Goal: Task Accomplishment & Management: Manage account settings

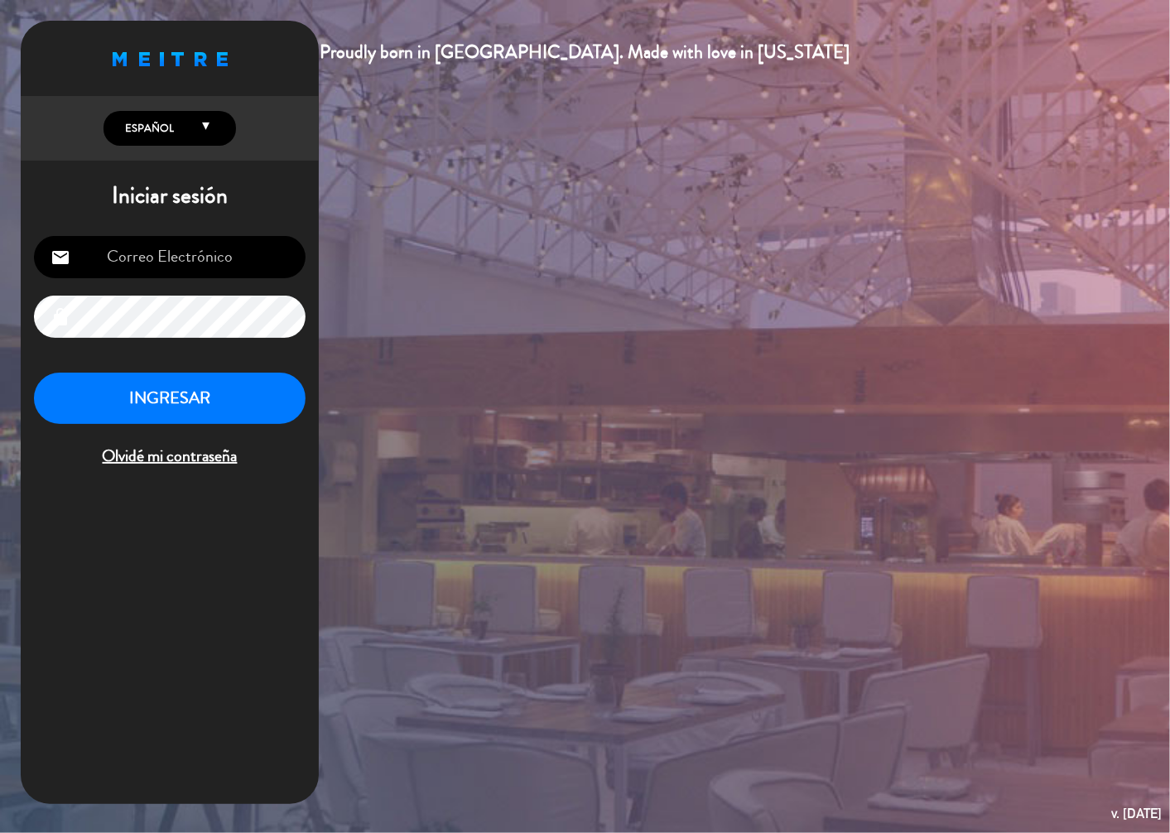
type input "[EMAIL_ADDRESS][DOMAIN_NAME]"
click at [158, 394] on button "INGRESAR" at bounding box center [170, 399] width 272 height 52
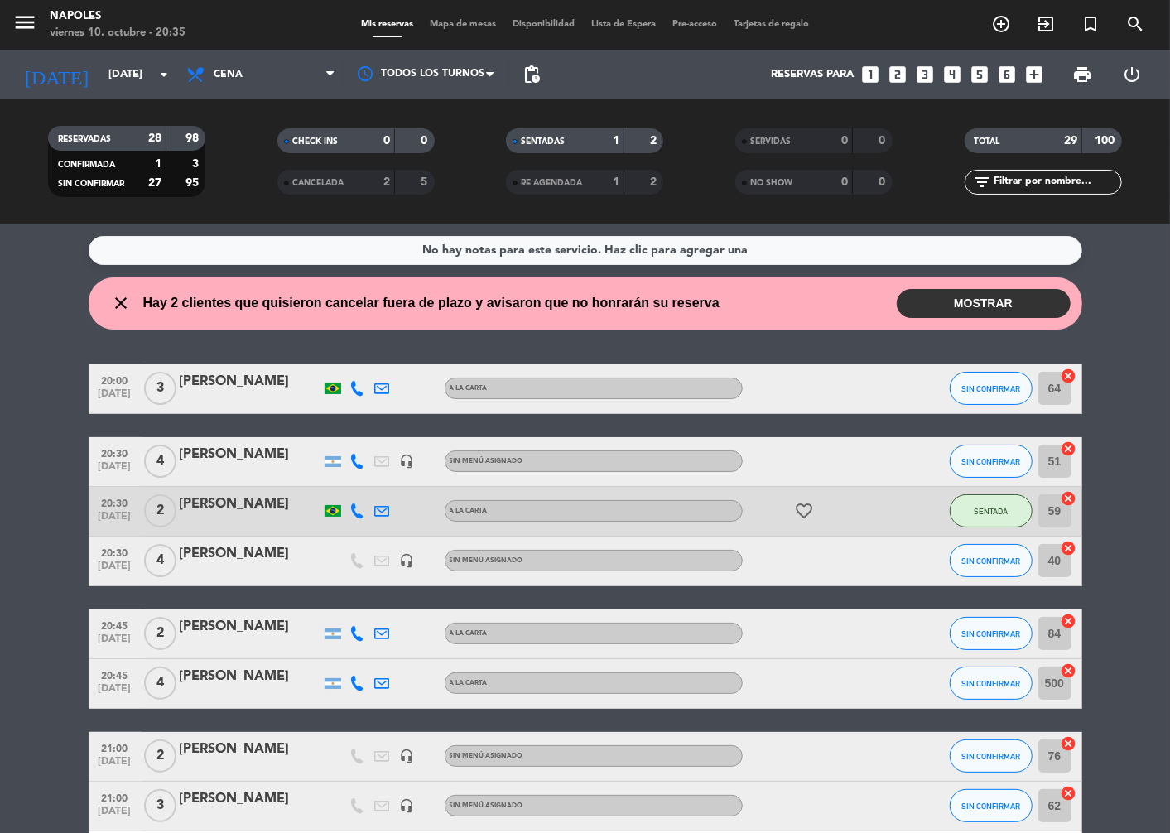
click at [981, 292] on button "MOSTRAR" at bounding box center [984, 303] width 174 height 29
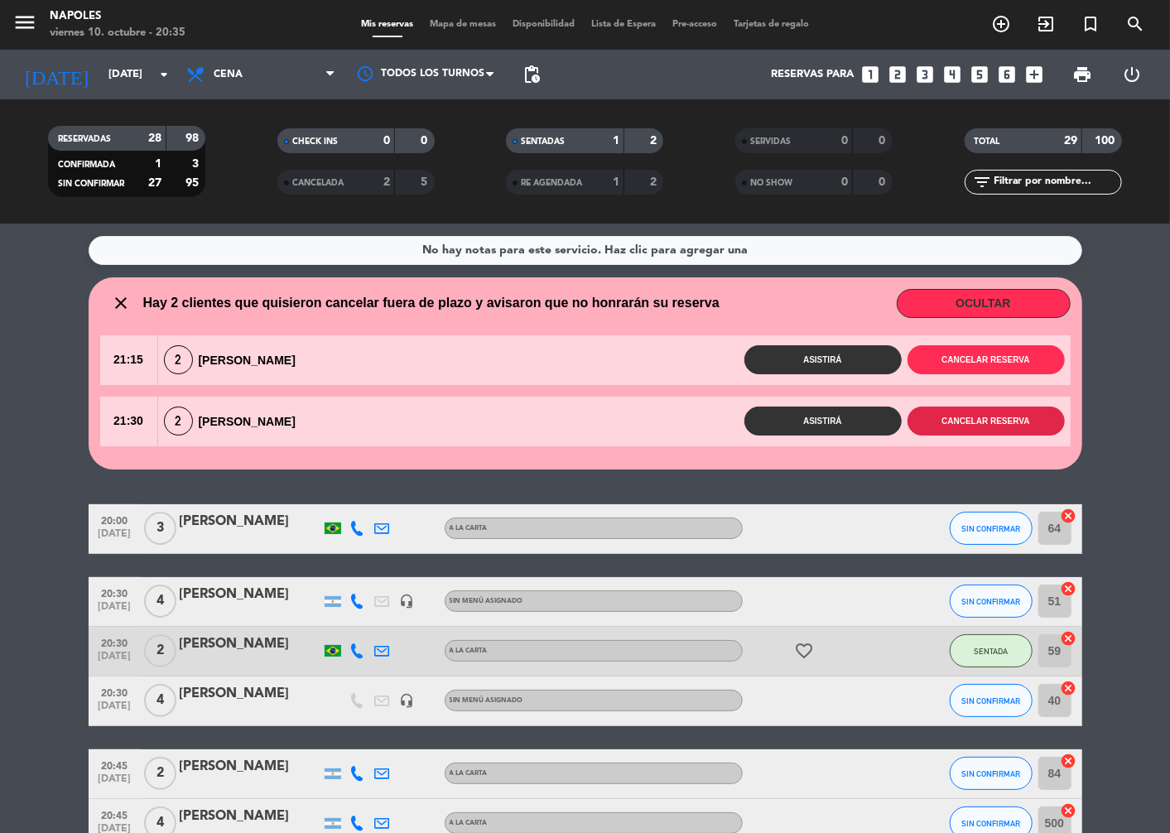
click at [984, 425] on button "Cancelar reserva" at bounding box center [986, 421] width 157 height 29
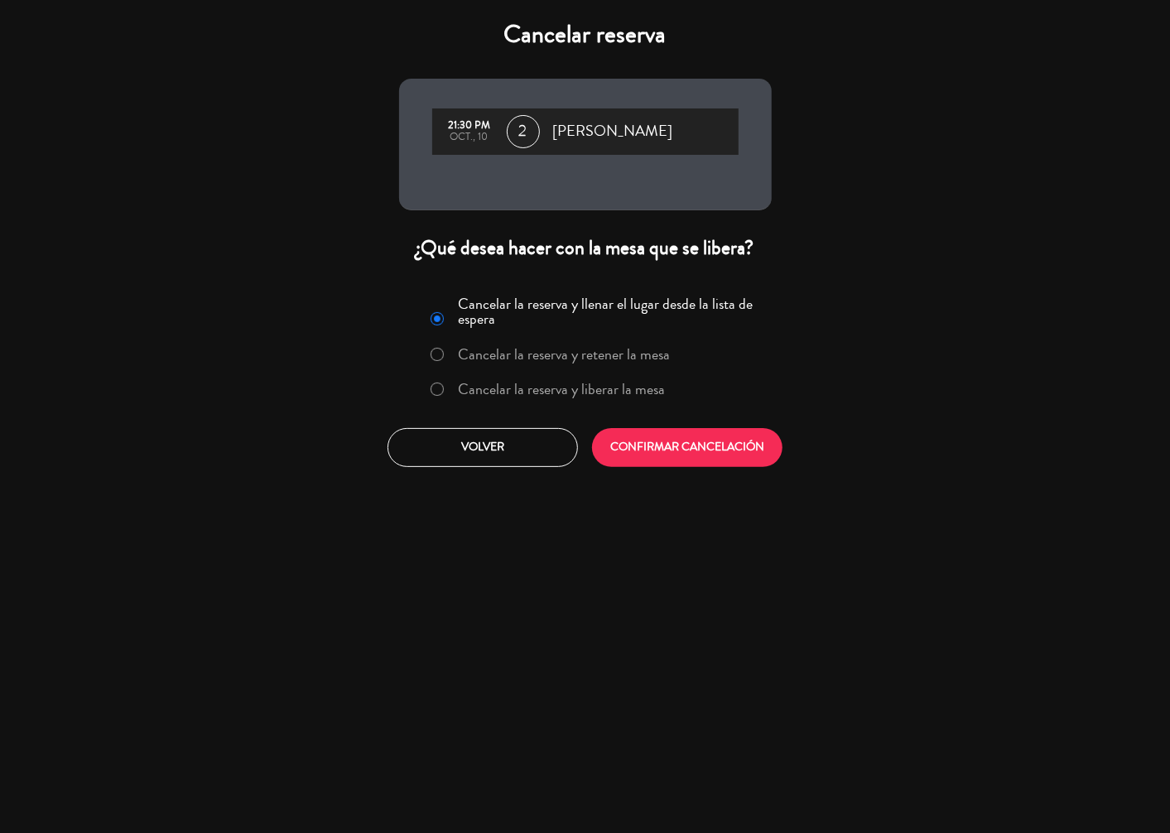
drag, startPoint x: 572, startPoint y: 391, endPoint x: 696, endPoint y: 464, distance: 143.3
click at [605, 404] on div "Cancelar la reserva y llenar el lugar desde la lista de espera Cancelar la rese…" at bounding box center [585, 350] width 351 height 121
drag, startPoint x: 696, startPoint y: 464, endPoint x: 687, endPoint y: 456, distance: 11.7
click at [690, 461] on button "CONFIRMAR CANCELACIÓN" at bounding box center [687, 447] width 191 height 39
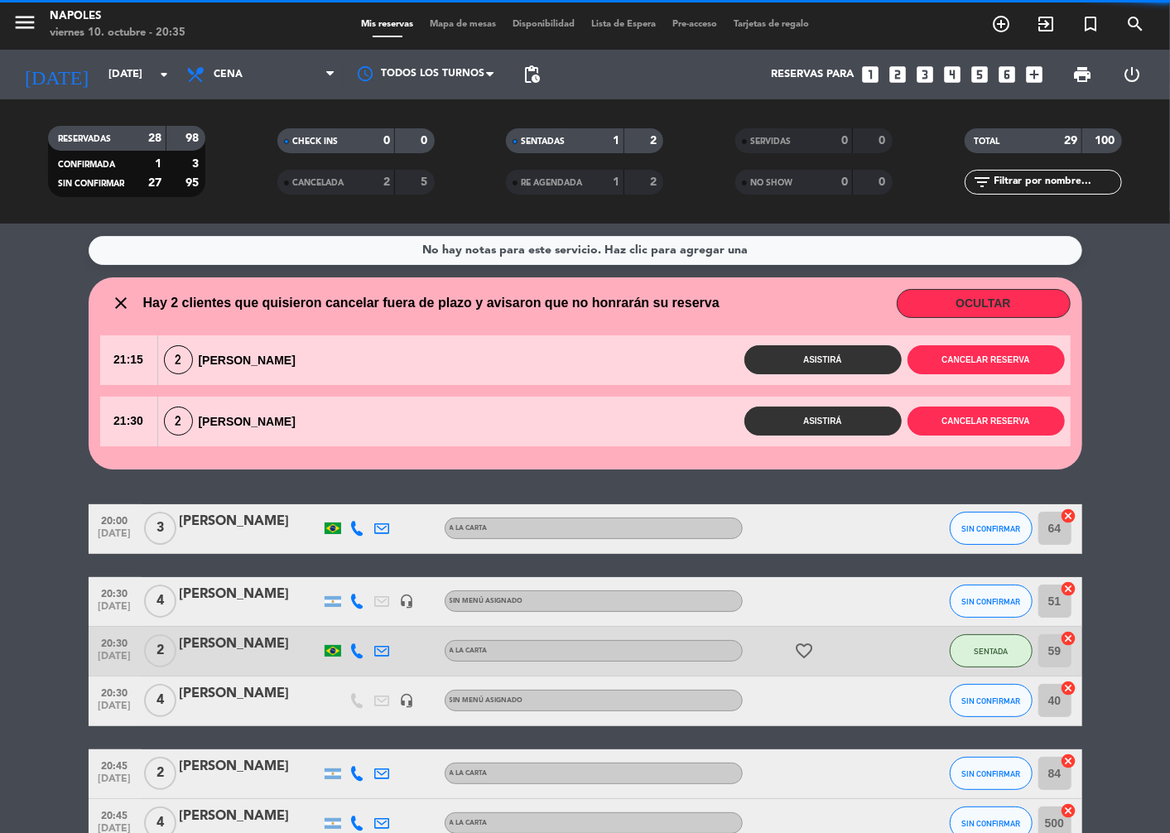
drag, startPoint x: 984, startPoint y: 419, endPoint x: 874, endPoint y: 408, distance: 110.8
click at [983, 419] on div "No hay notas para este servicio. Haz clic para agregar una close Hay 2 clientes…" at bounding box center [585, 529] width 1170 height 610
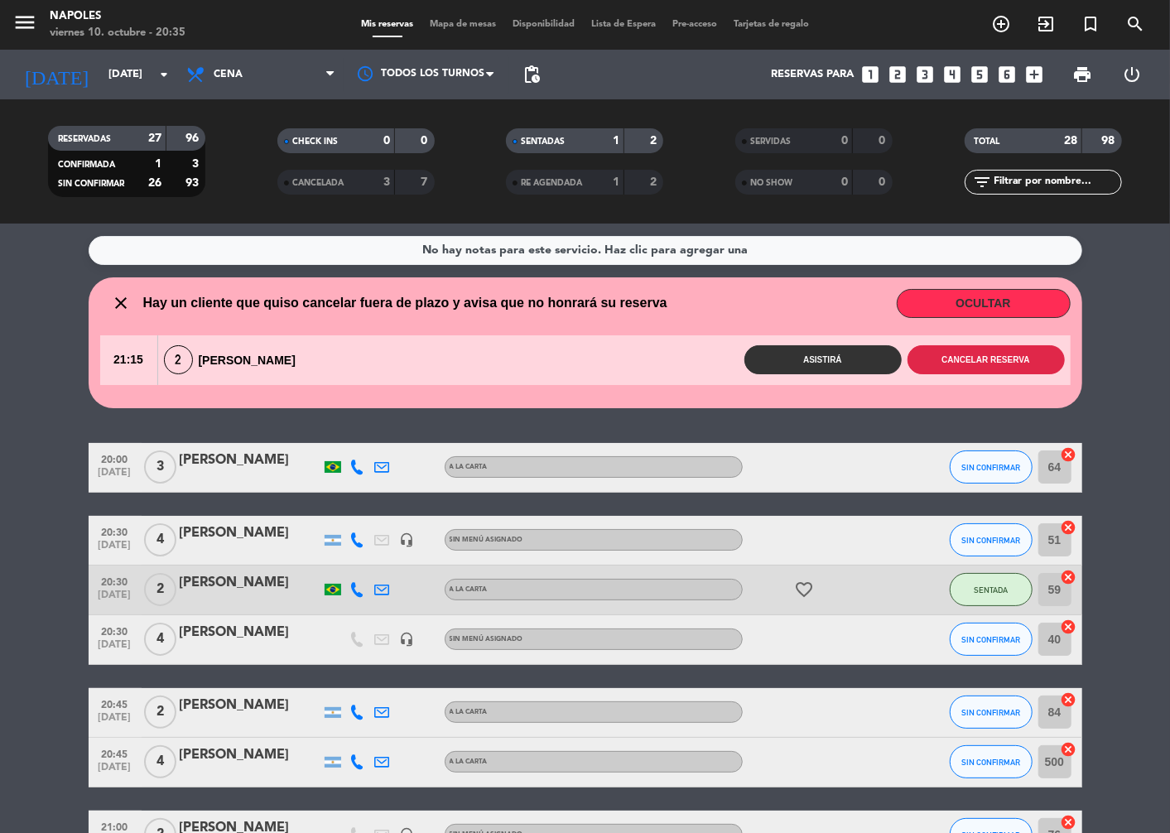
click at [970, 350] on button "Cancelar reserva" at bounding box center [986, 359] width 157 height 29
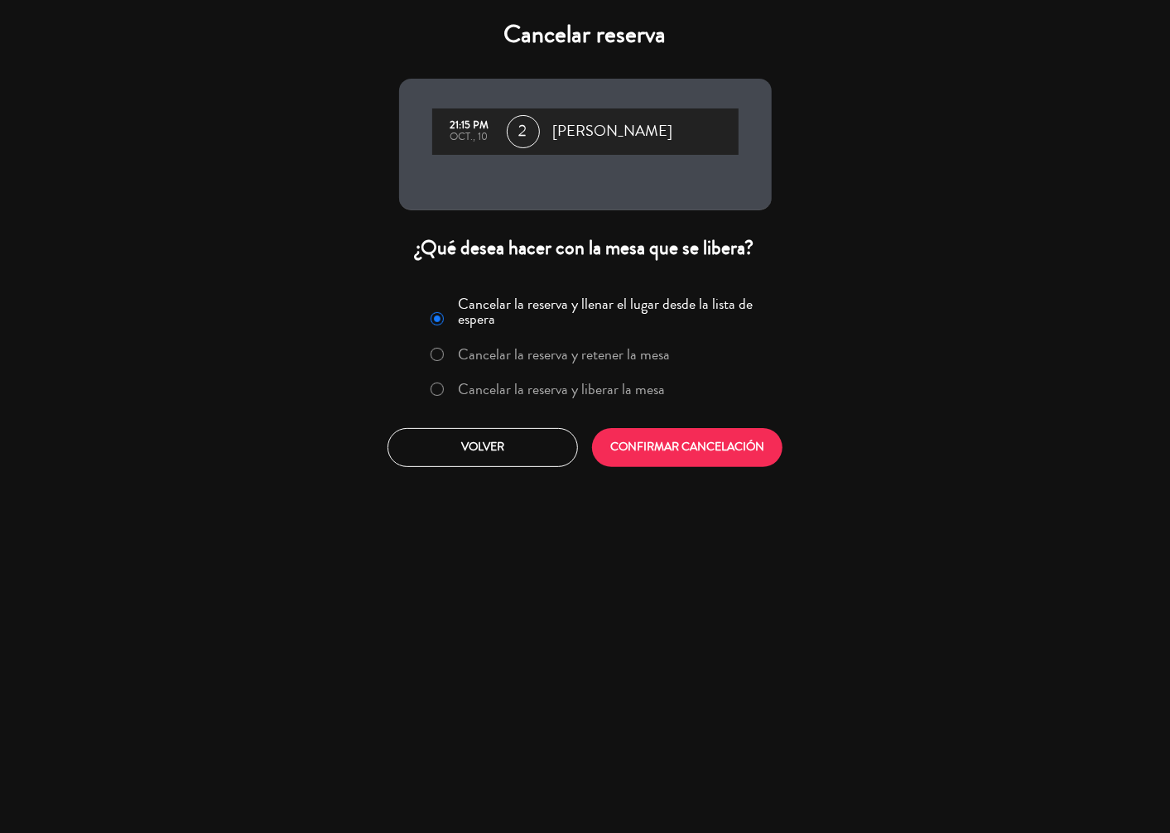
drag, startPoint x: 611, startPoint y: 392, endPoint x: 659, endPoint y: 429, distance: 60.8
click at [619, 397] on label "Cancelar la reserva y liberar la mesa" at bounding box center [561, 389] width 207 height 15
click at [661, 431] on button "CONFIRMAR CANCELACIÓN" at bounding box center [687, 447] width 191 height 39
